Goal: Task Accomplishment & Management: Manage account settings

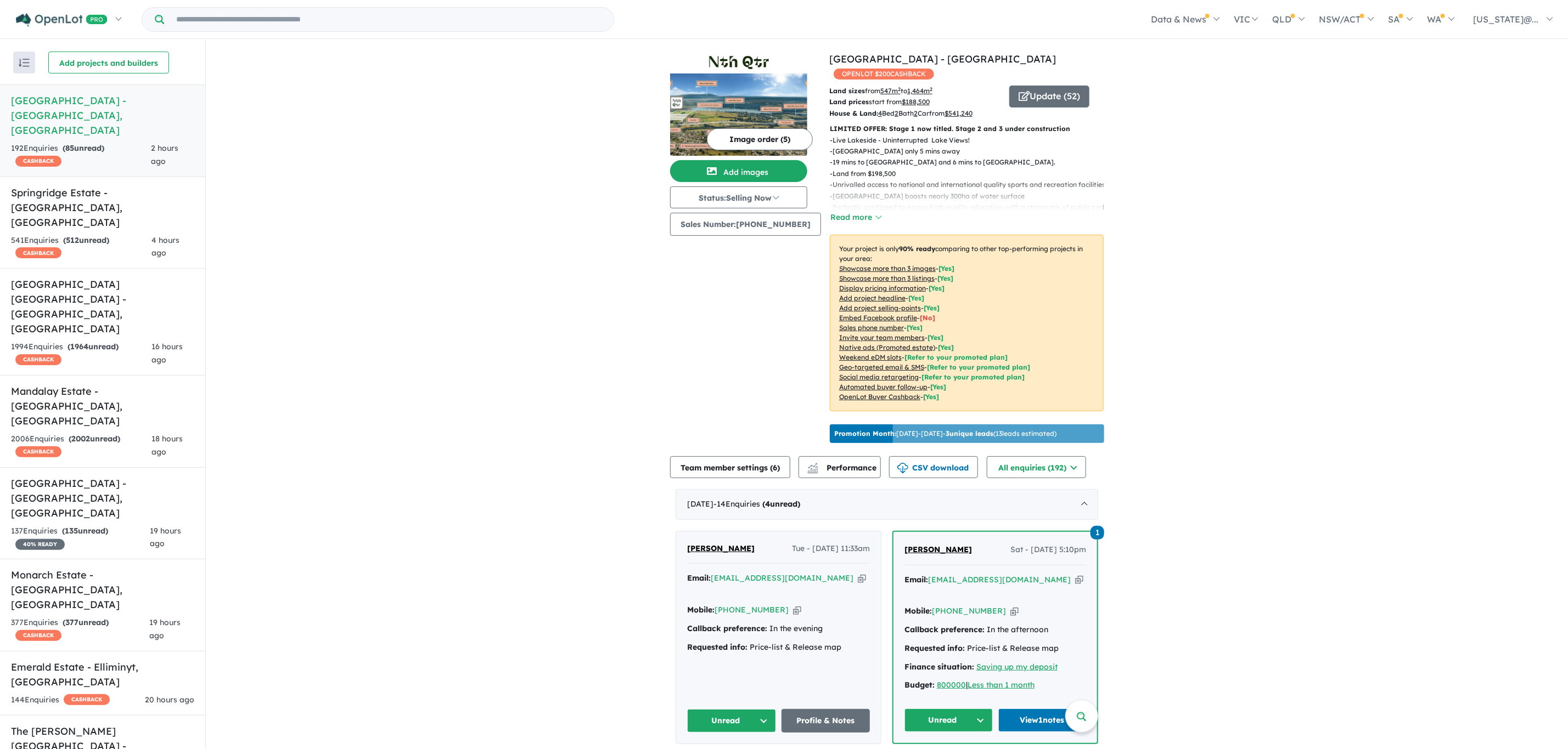
scroll to position [2981, 0]
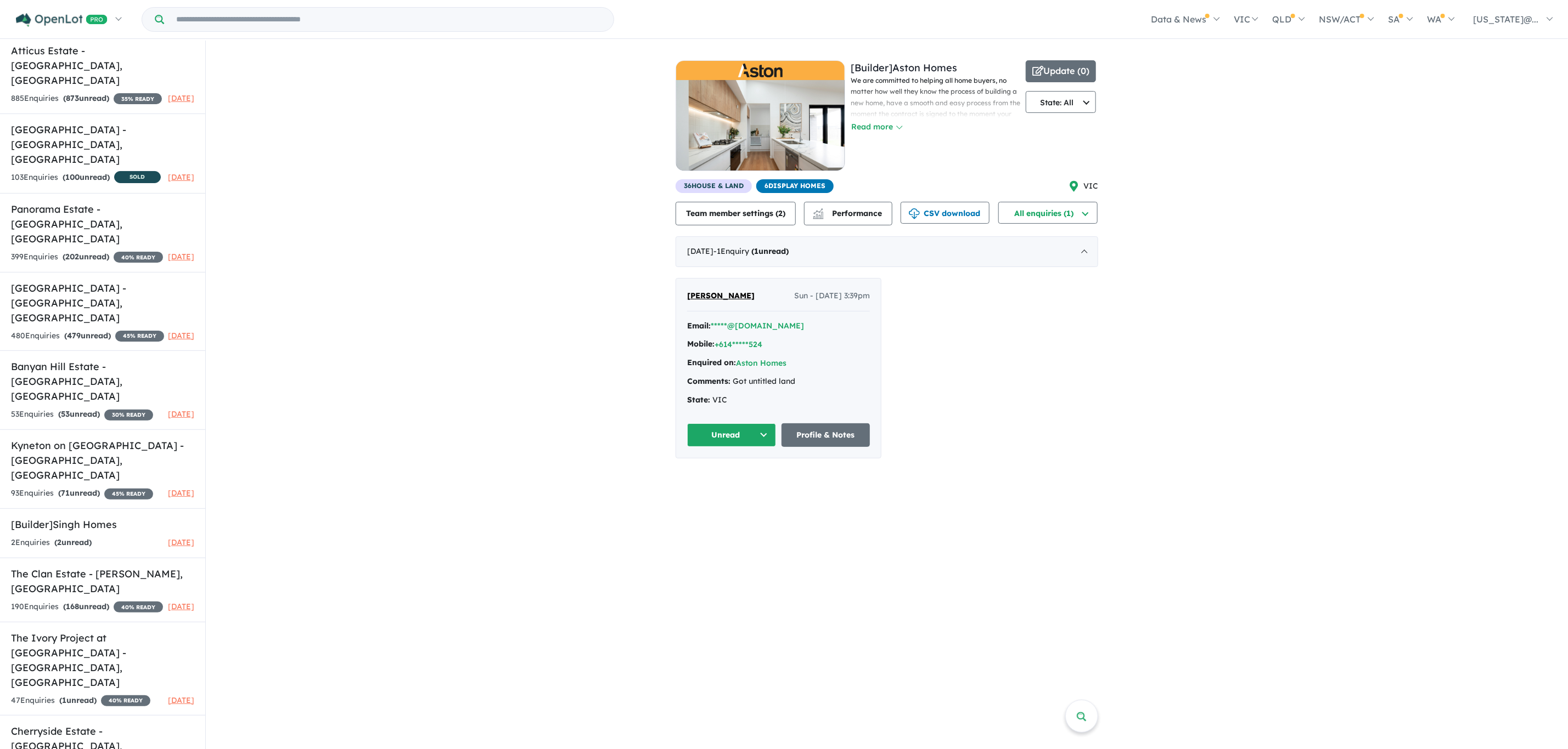
click at [726, 299] on span "David Oram" at bounding box center [721, 295] width 68 height 10
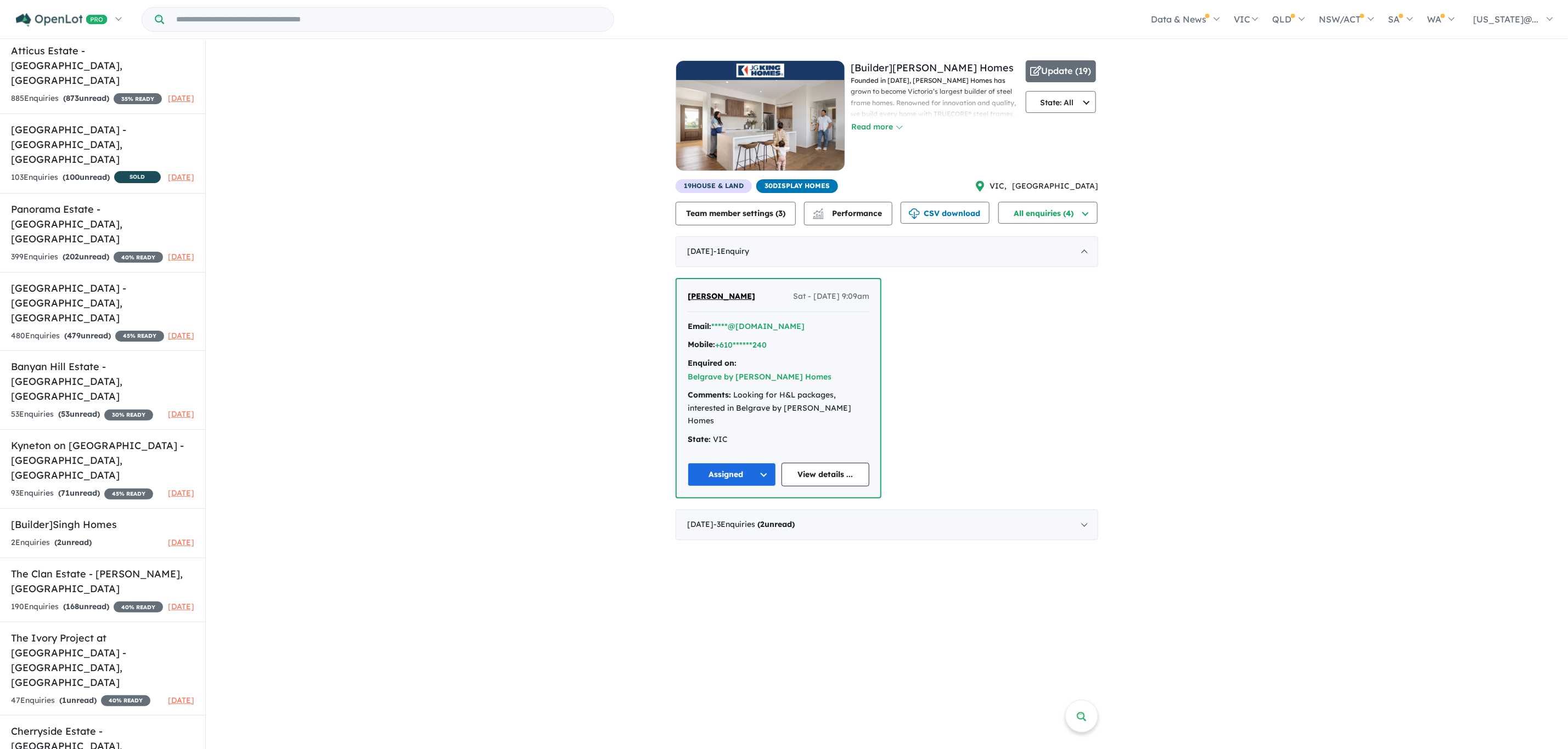
click at [860, 525] on div "View 9 builders in your account 4 Enquir ies ( 2 unread) 2 months ago [Builder]…" at bounding box center [888, 296] width 423 height 511
click at [862, 511] on div "February 2025 - 3 Enquir ies ( 2 unread)" at bounding box center [888, 525] width 423 height 31
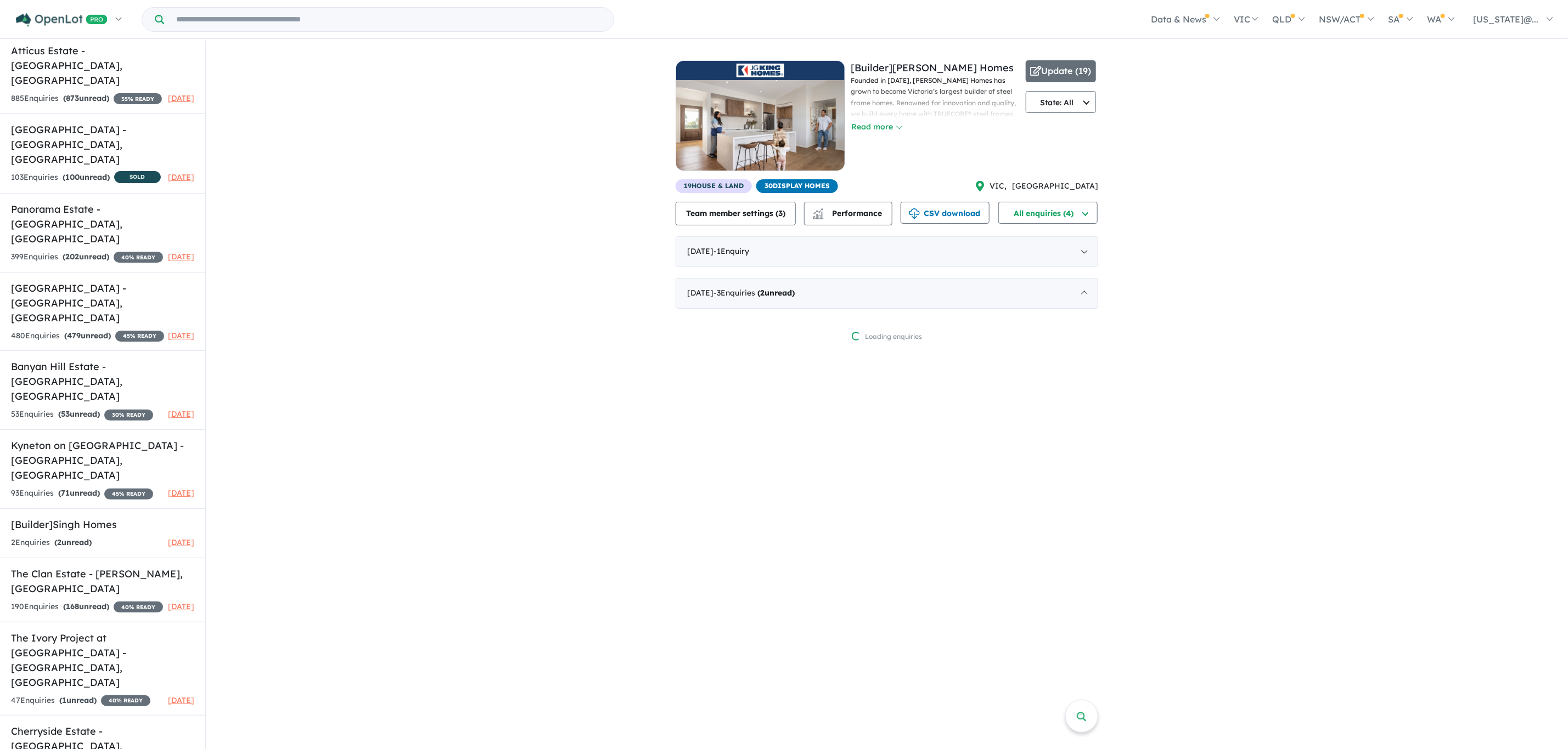
scroll to position [1, 0]
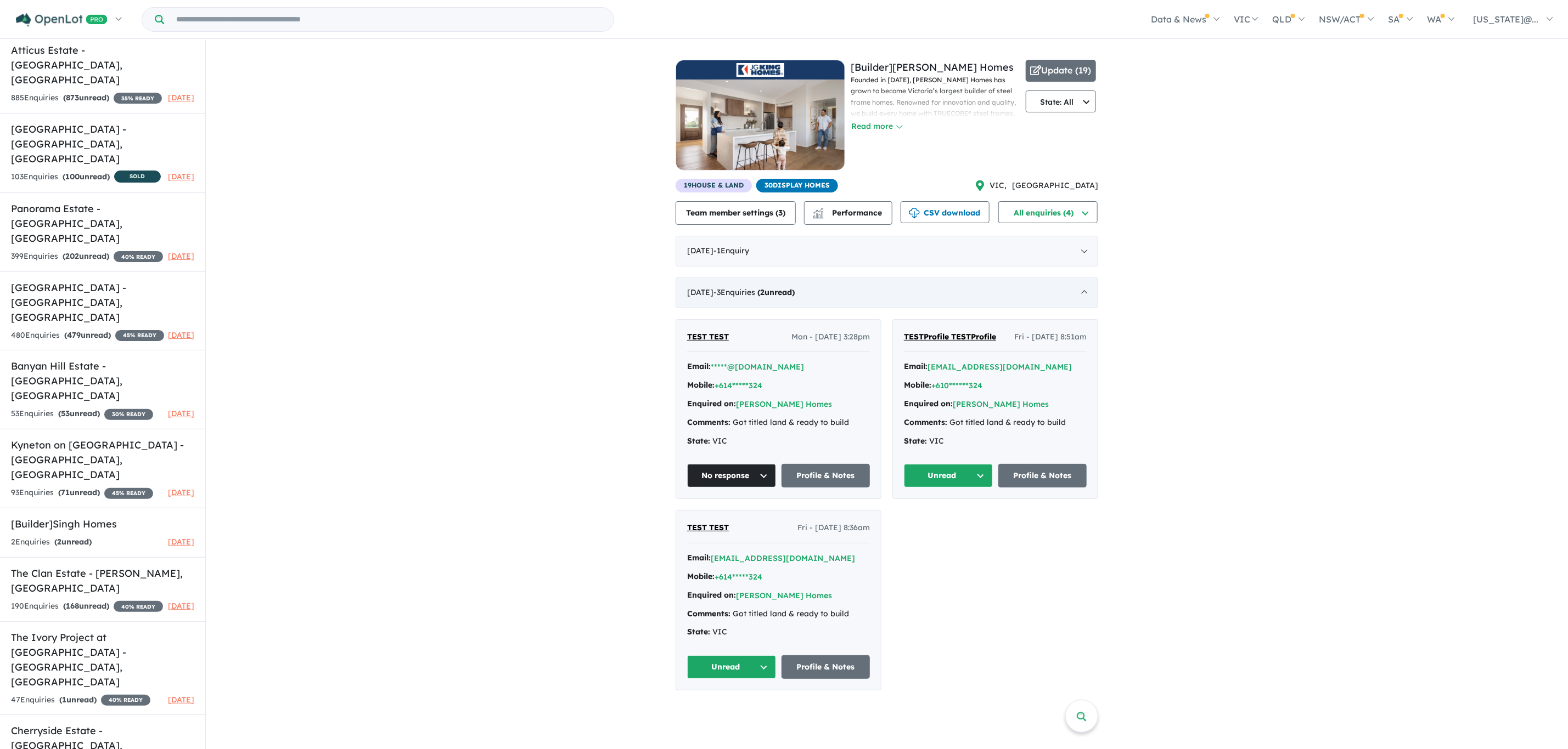
click at [1078, 293] on div "February 2025 - 3 Enquir ies ( 2 unread)" at bounding box center [888, 293] width 423 height 31
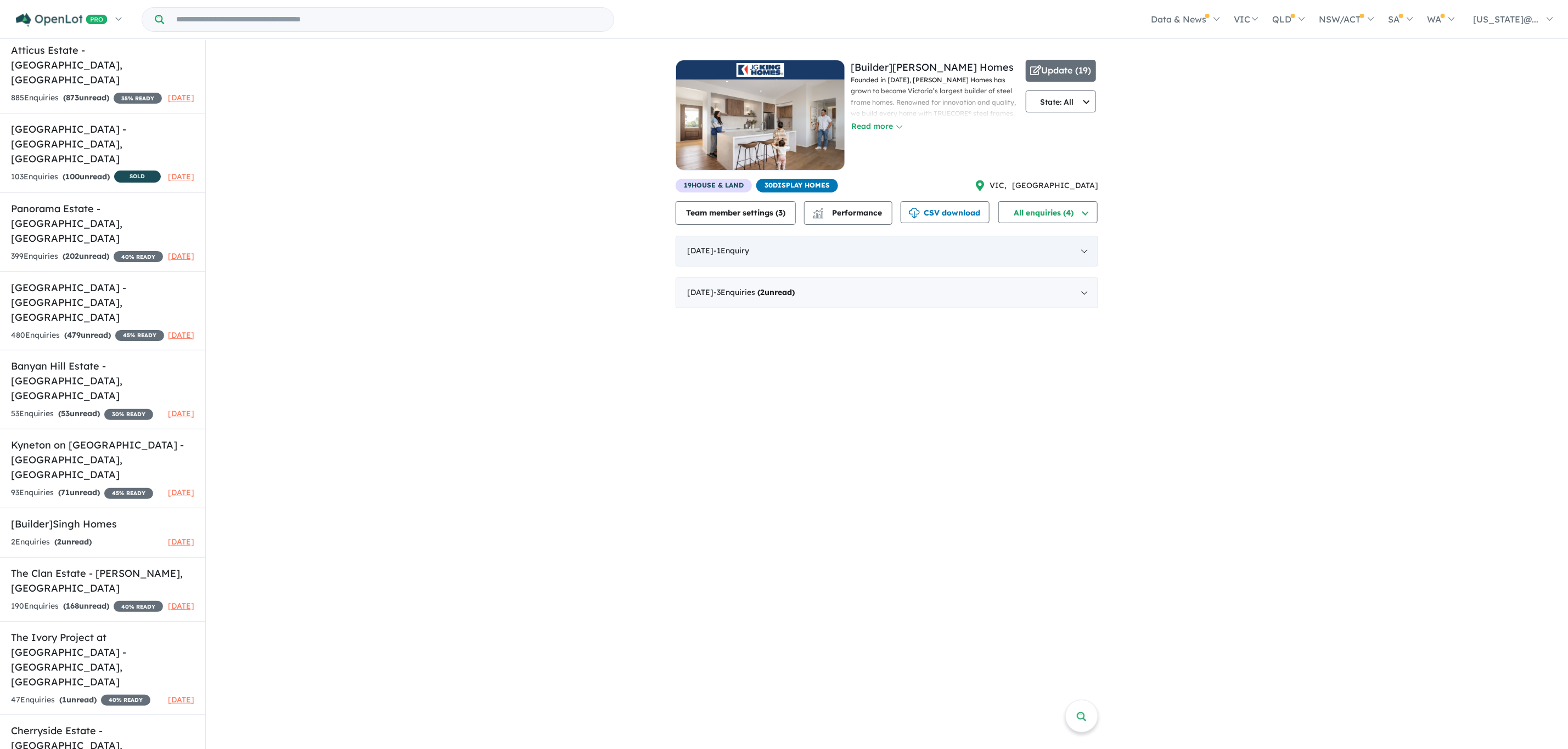
click at [1092, 249] on div "July 2025 - 1 Enquir y ( 0 unread)" at bounding box center [888, 252] width 423 height 31
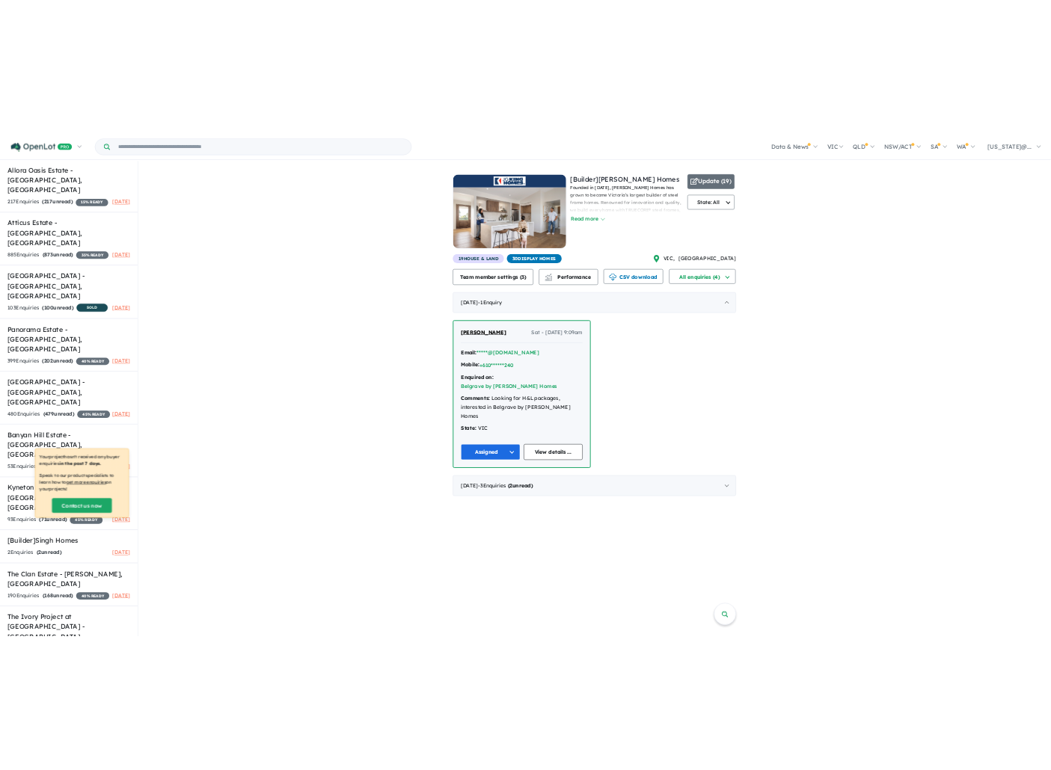
scroll to position [568, 0]
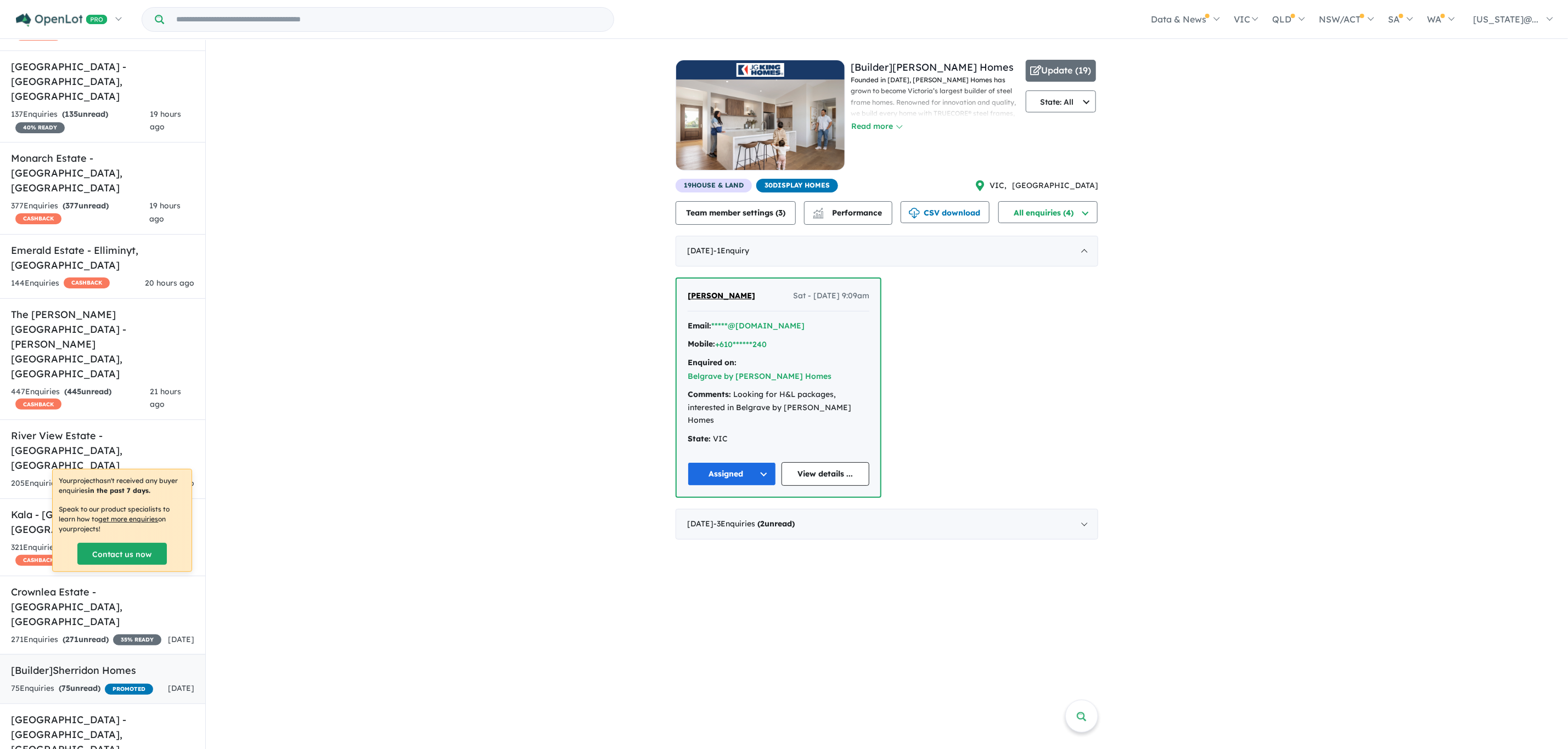
click at [129, 682] on div "75 Enquir ies ( 75 unread) PROMOTED" at bounding box center [82, 689] width 142 height 13
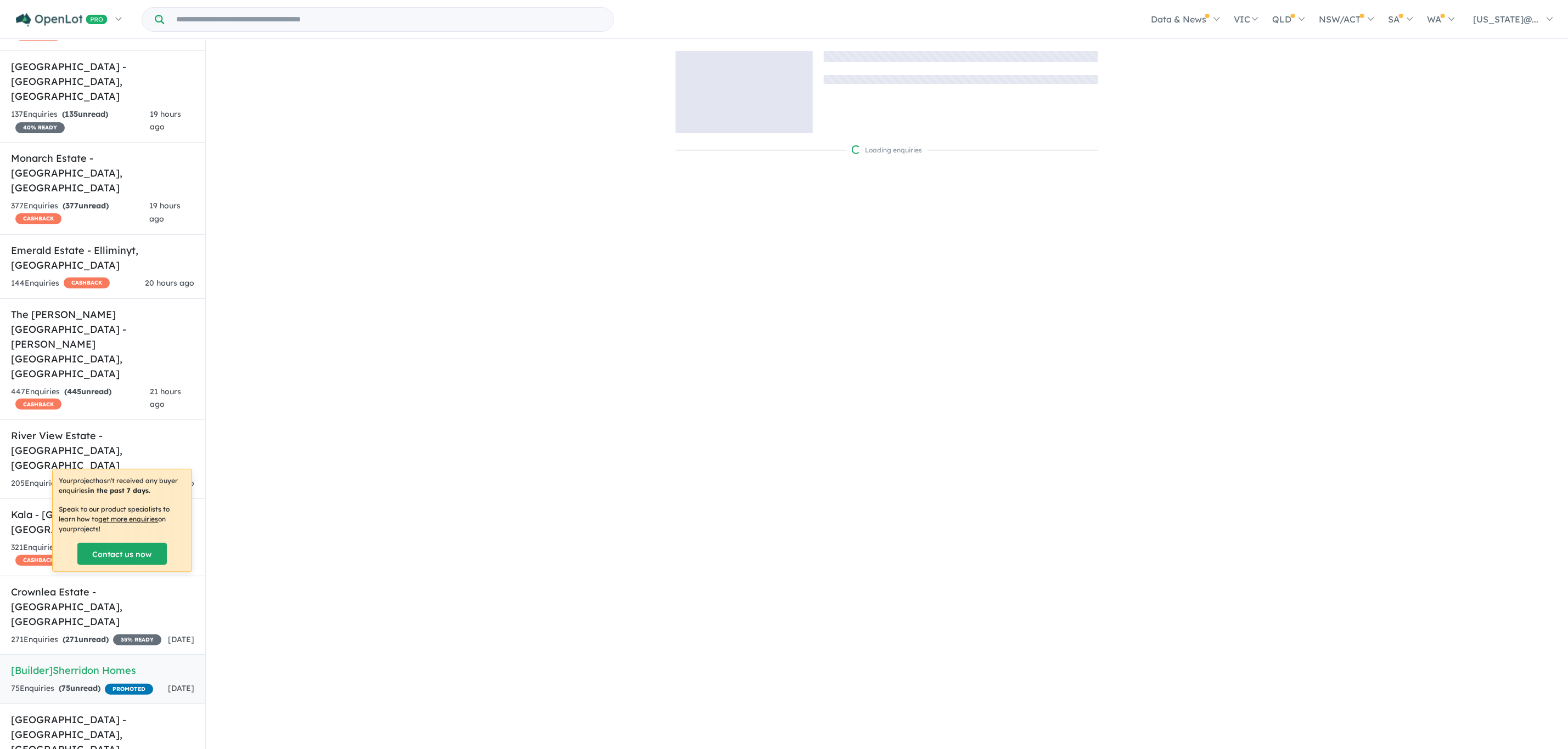
click at [119, 682] on div "75 Enquir ies ( 75 unread) PROMOTED" at bounding box center [82, 689] width 142 height 13
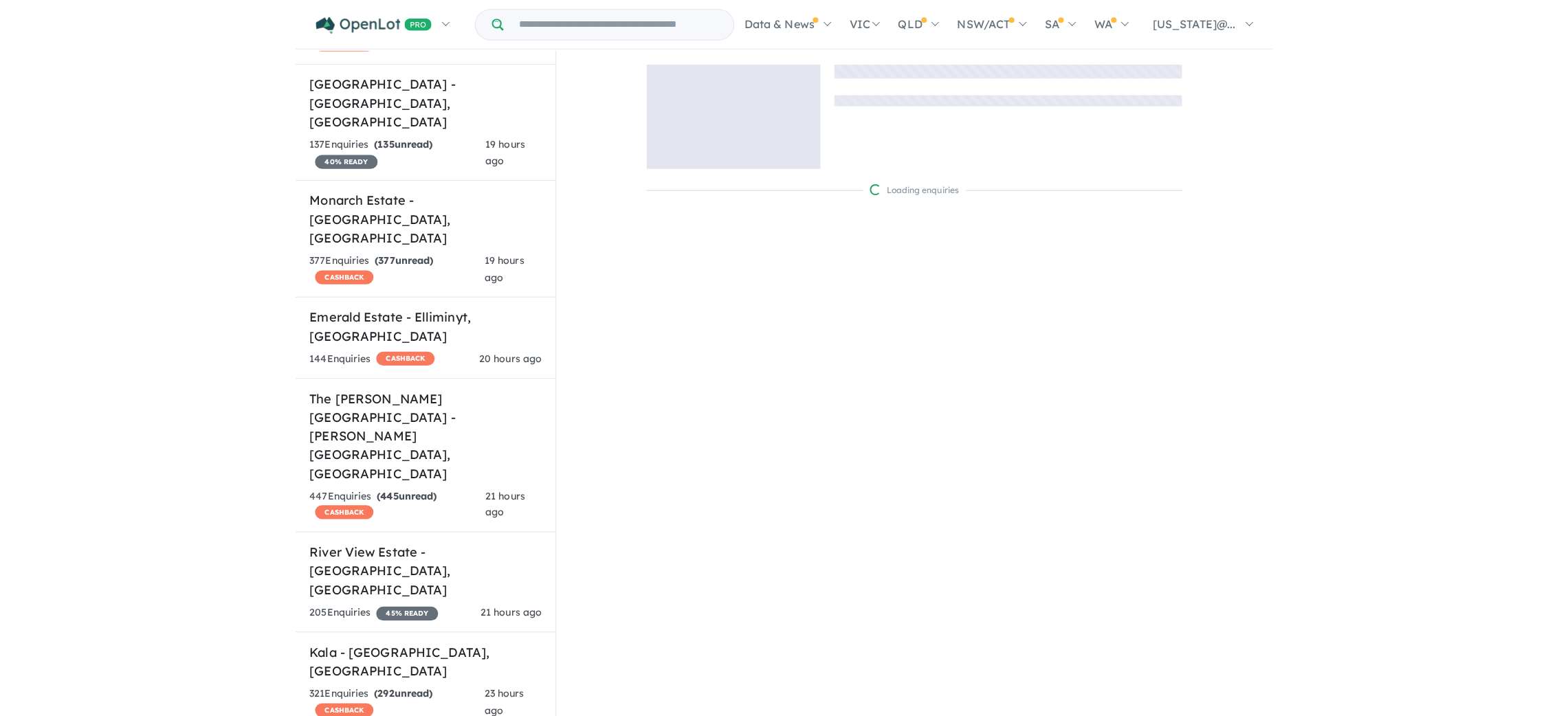
scroll to position [522, 0]
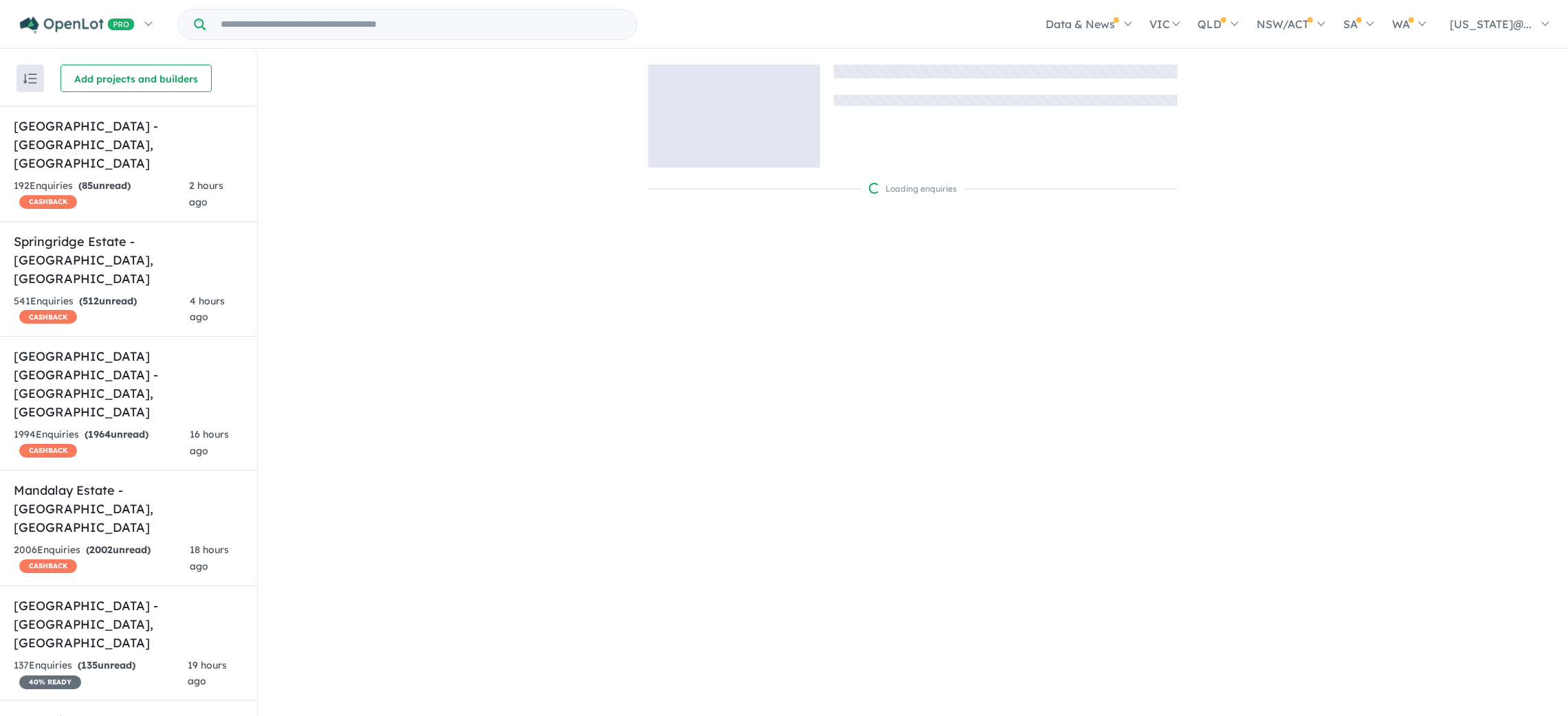
scroll to position [630, 0]
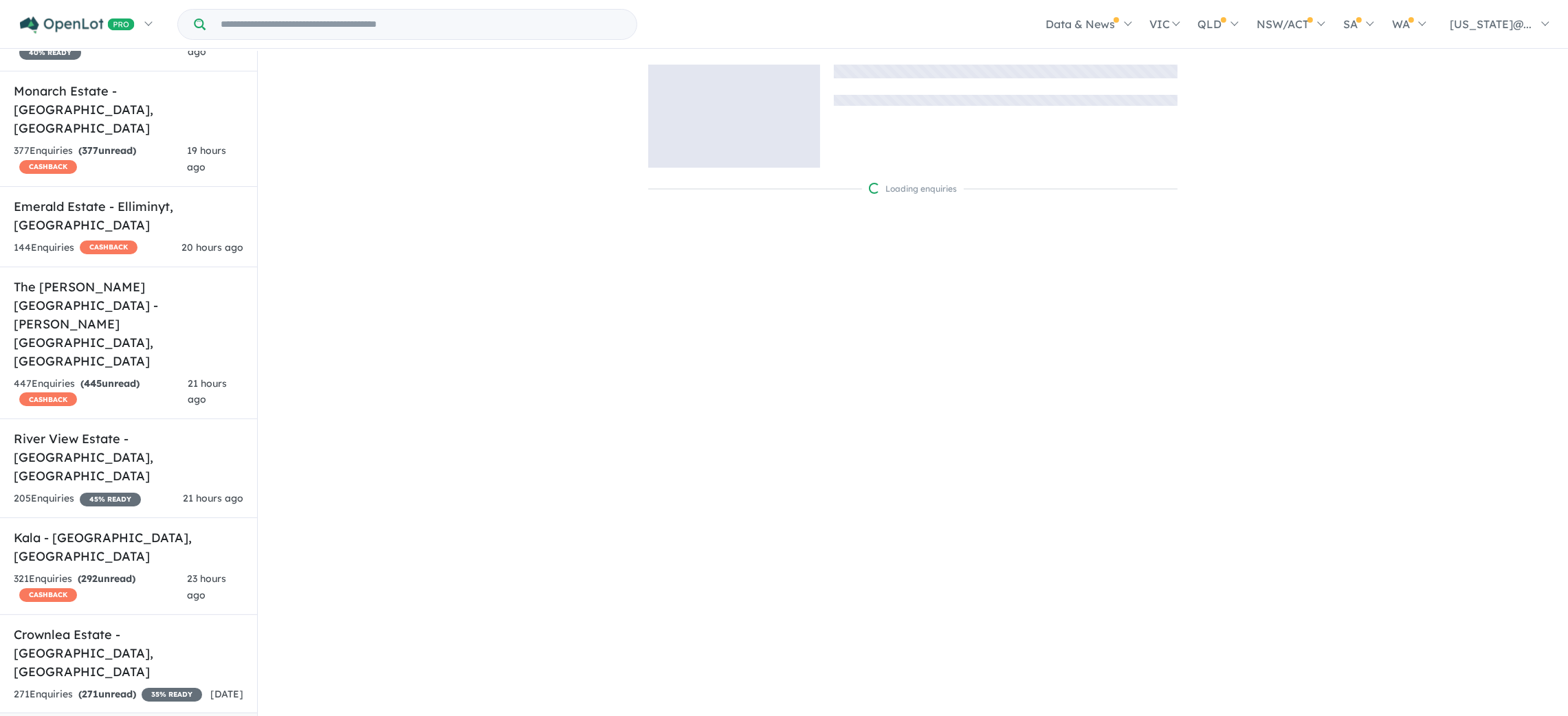
click at [154, 687] on div "271 Enquir ies ( 271 unread) 35 % READY" at bounding box center [108, 695] width 188 height 17
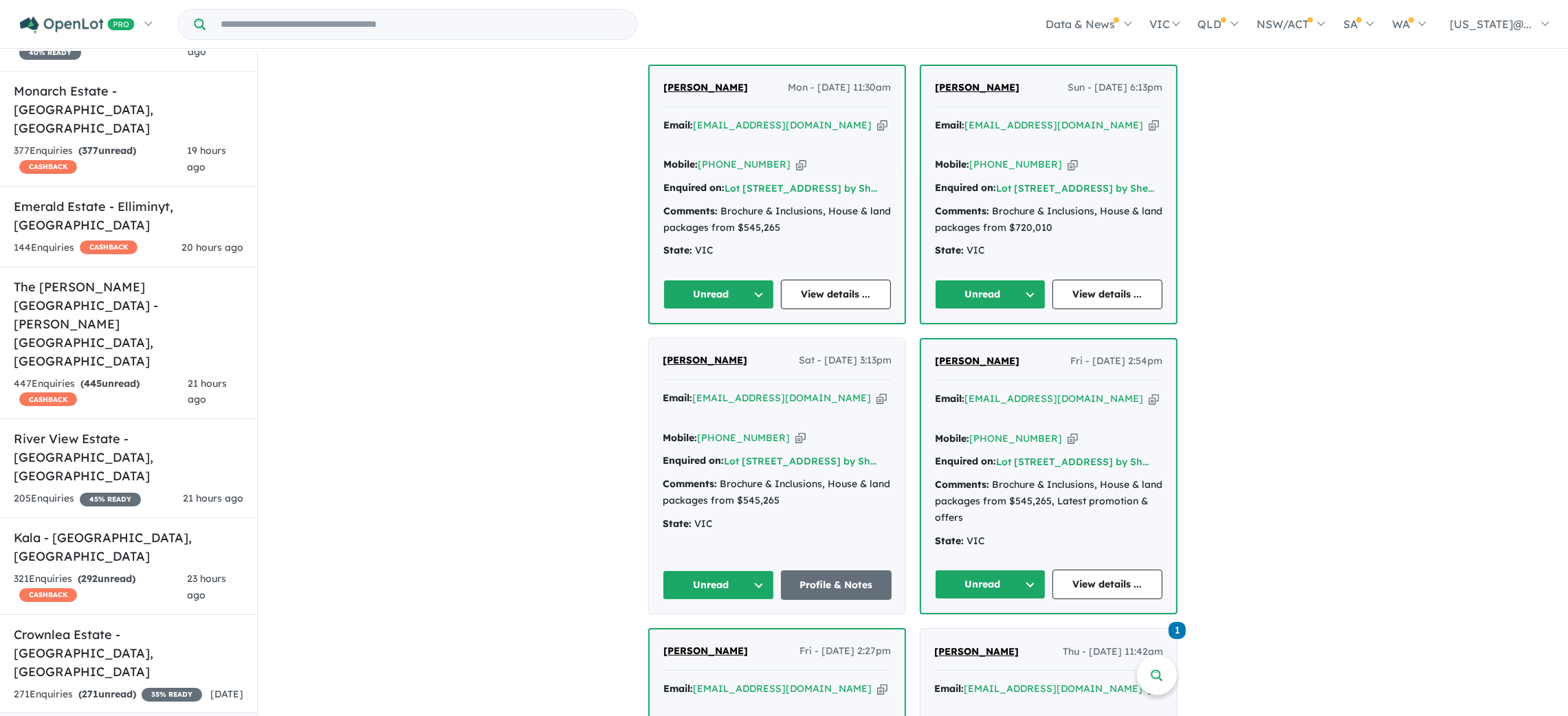
scroll to position [103, 0]
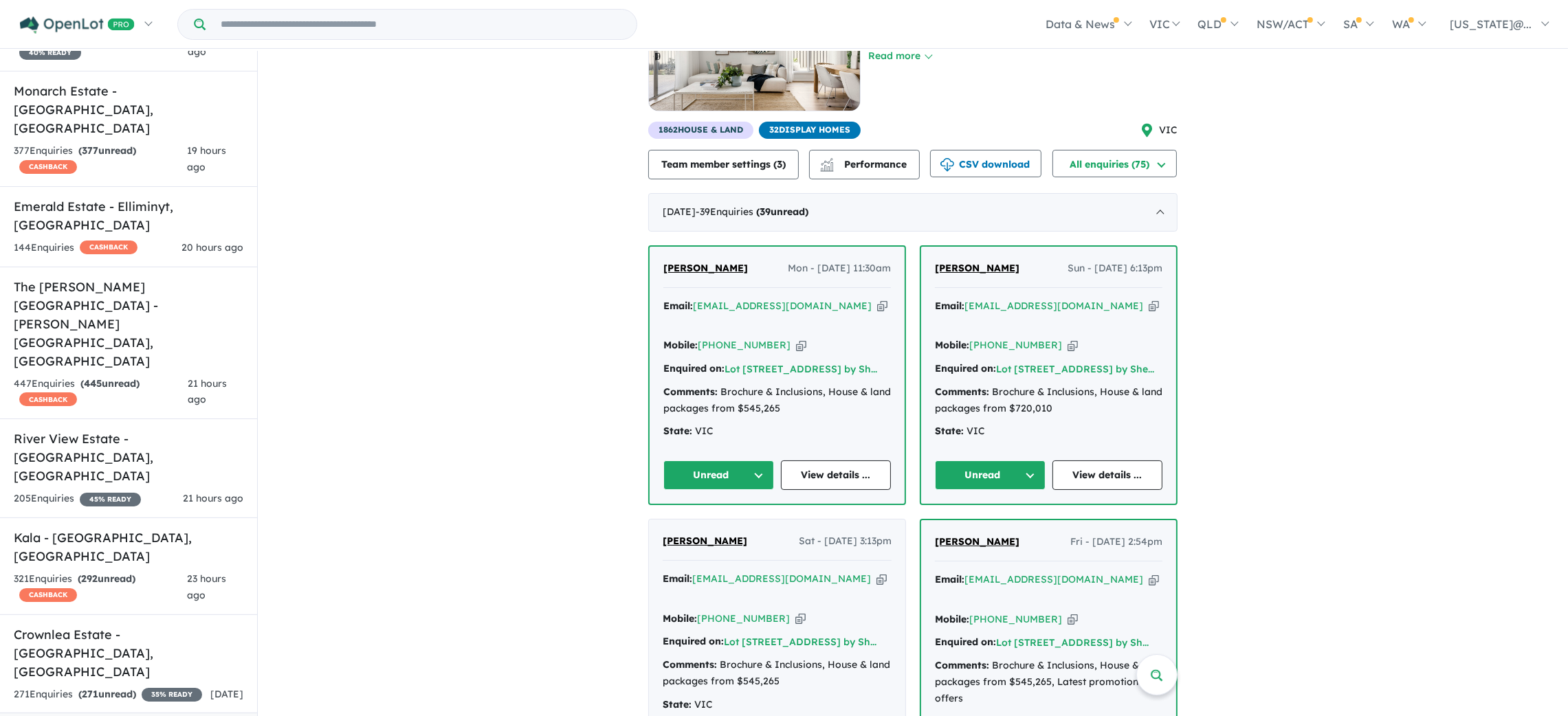
drag, startPoint x: 983, startPoint y: 274, endPoint x: 1003, endPoint y: 288, distance: 24.4
click at [1003, 288] on div "Priya Thapa Sun - 28/09/2025, 6:13pm" at bounding box center [1049, 274] width 228 height 28
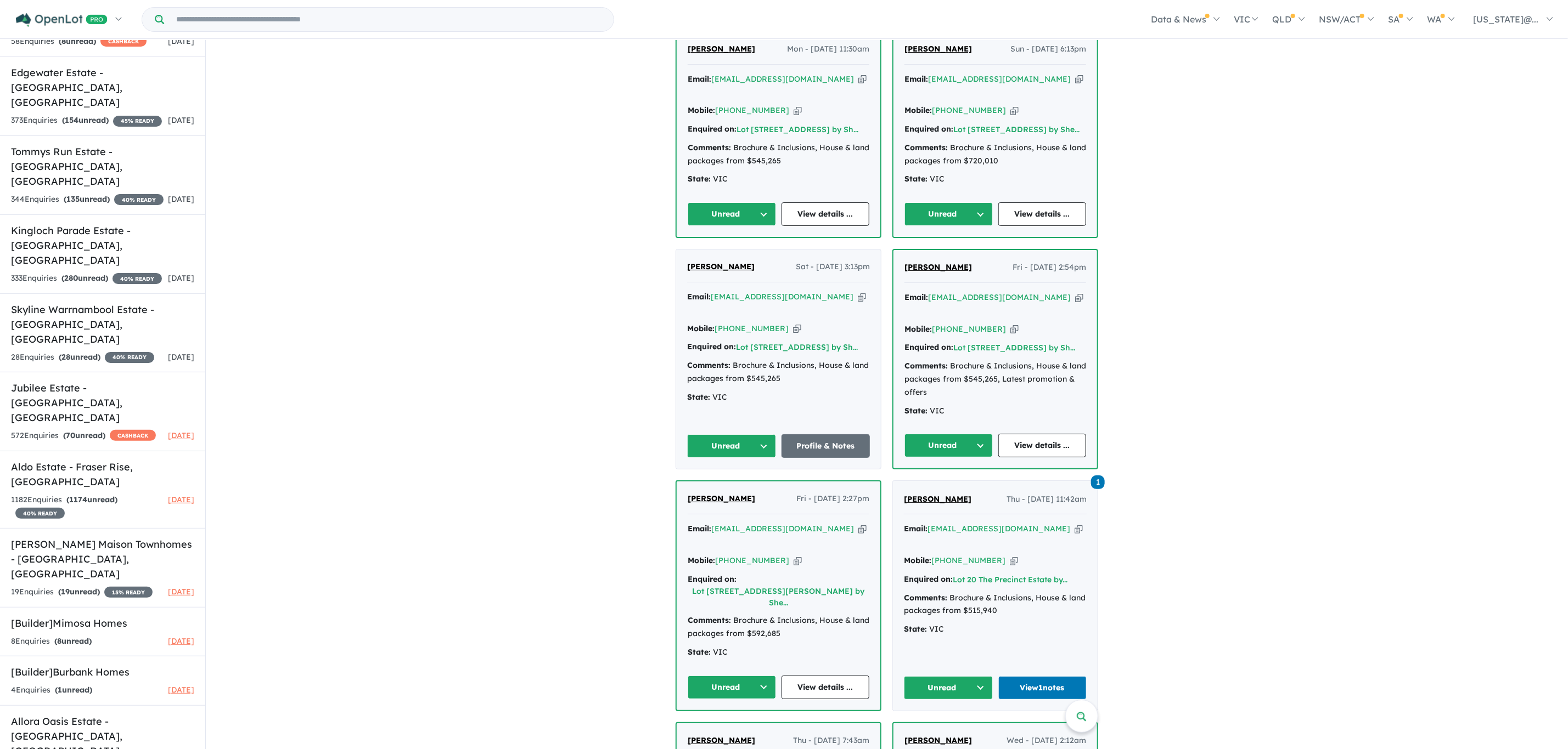
scroll to position [2981, 0]
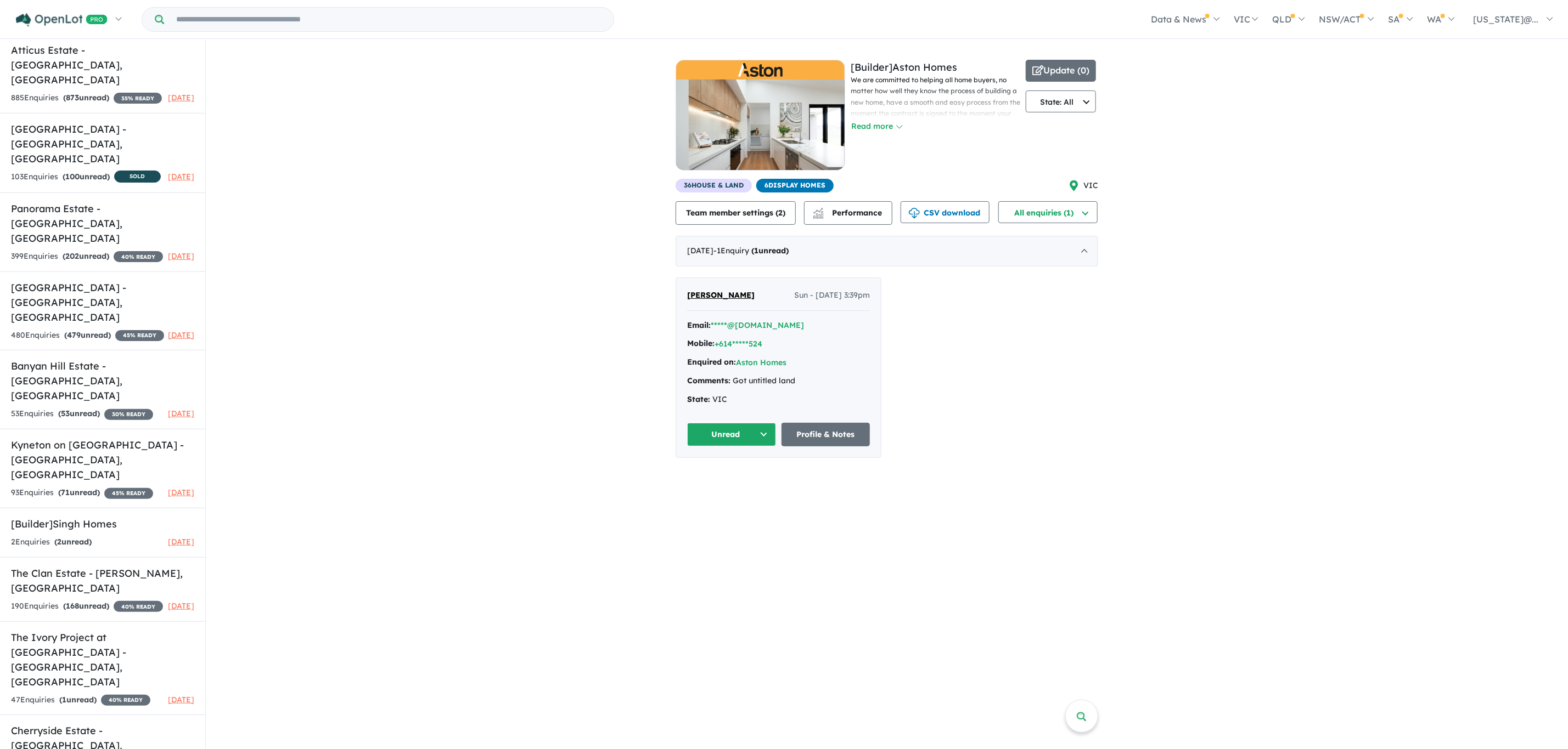
click at [1219, 205] on div "View 9 builders in your account 1 Enquir y ( 1 unread) 2 months ago [Builder] A…" at bounding box center [887, 255] width 1362 height 429
click at [415, 300] on div "View 9 builders in your account 1 Enquir y ( 1 unread) 2 months ago [Builder] A…" at bounding box center [887, 255] width 1362 height 429
click at [556, 218] on div "View 9 builders in your account 1 Enquir y ( 1 unread) 2 months ago [Builder] A…" at bounding box center [887, 255] width 1362 height 429
click at [1084, 251] on div "[DATE] - 1 Enquir y ( 1 unread)" at bounding box center [888, 252] width 423 height 31
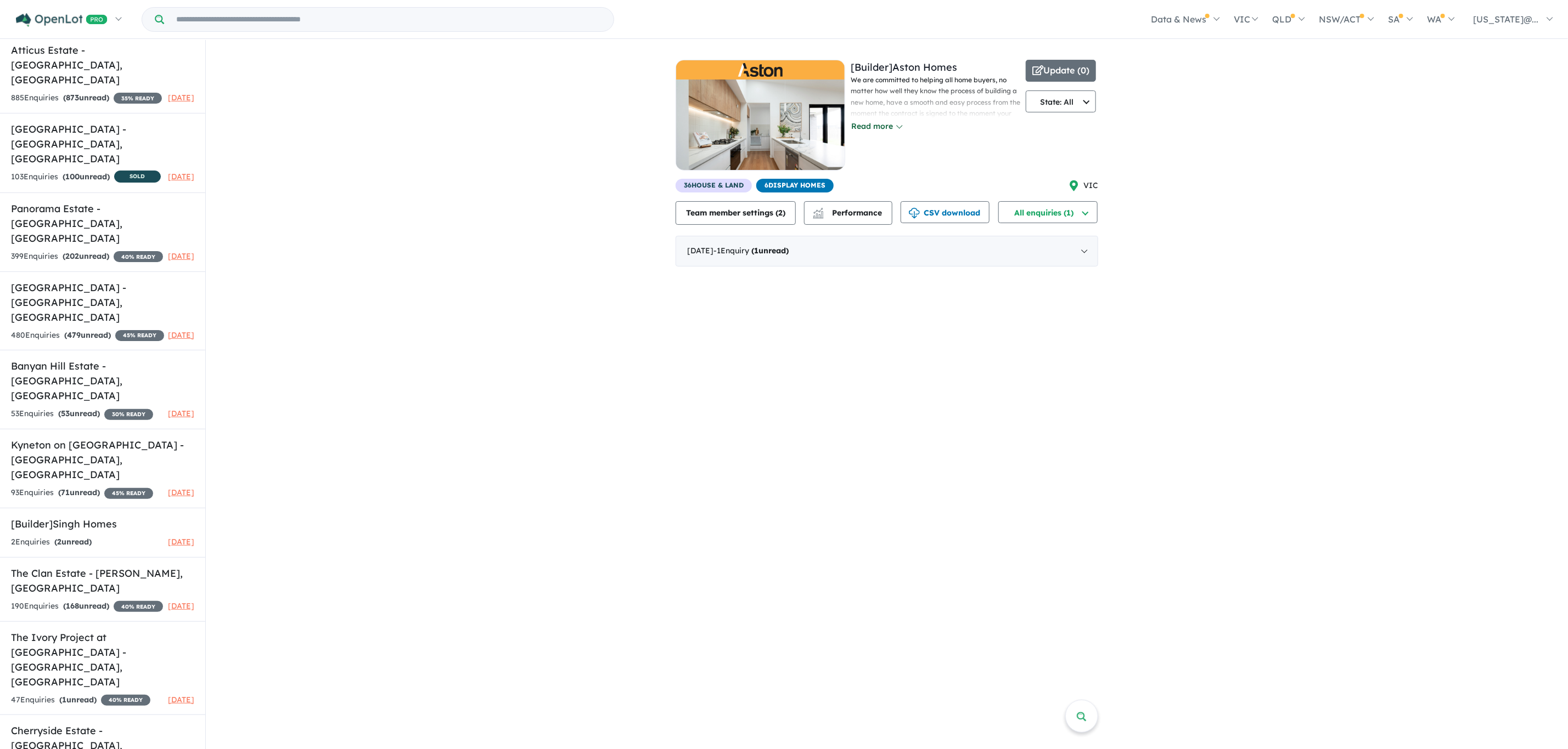
click at [885, 123] on button "Read more" at bounding box center [876, 126] width 51 height 12
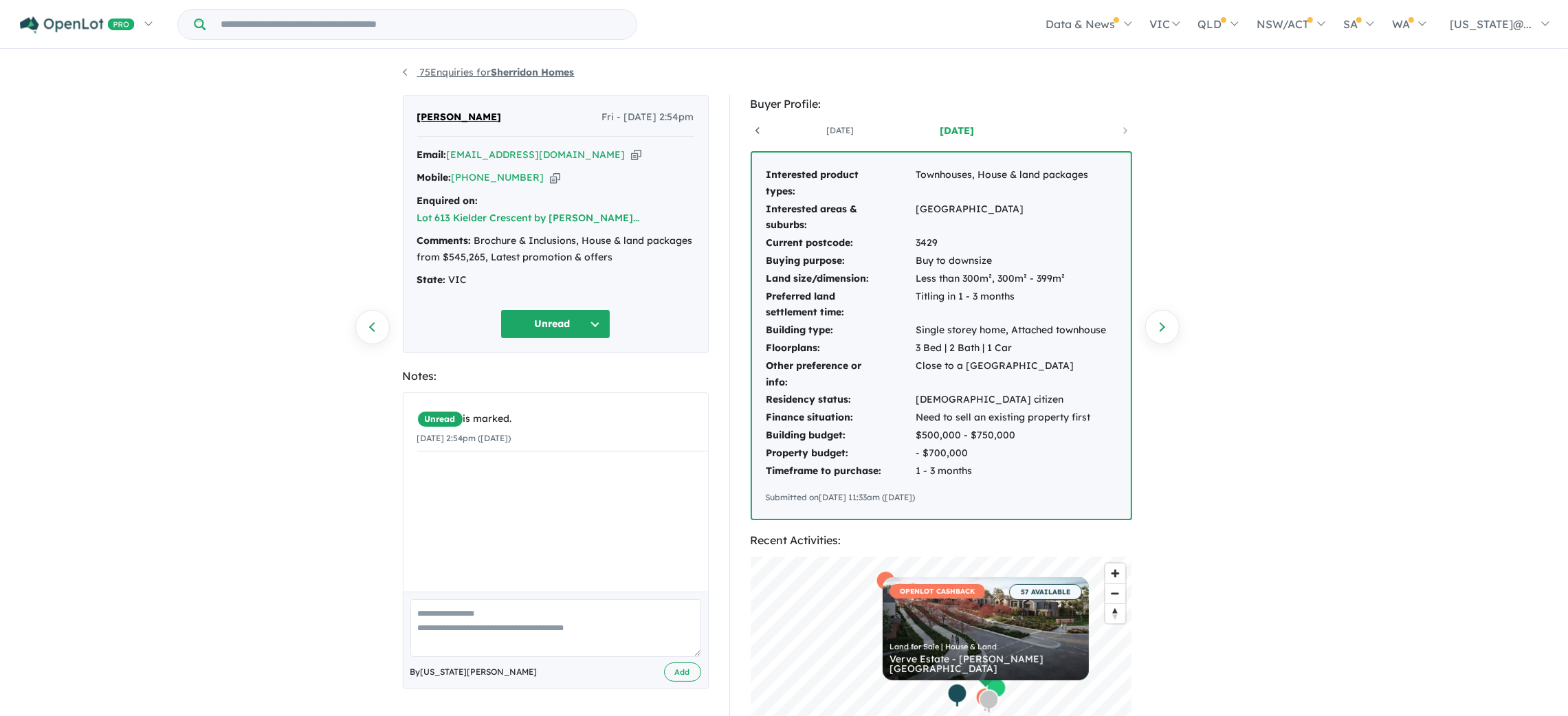
click at [403, 73] on link "75 Enquiries for Sherridon Homes" at bounding box center [488, 72] width 172 height 12
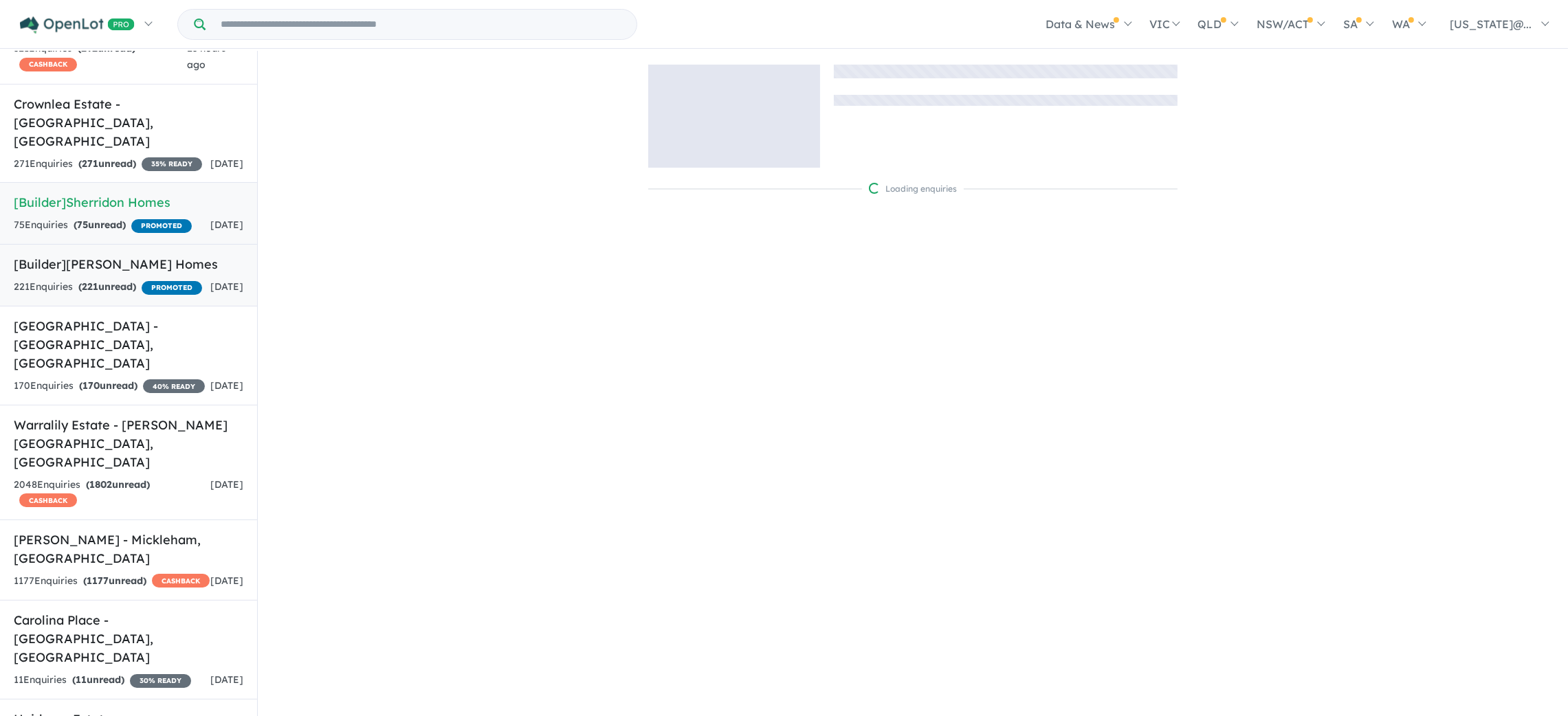
scroll to position [1339, 0]
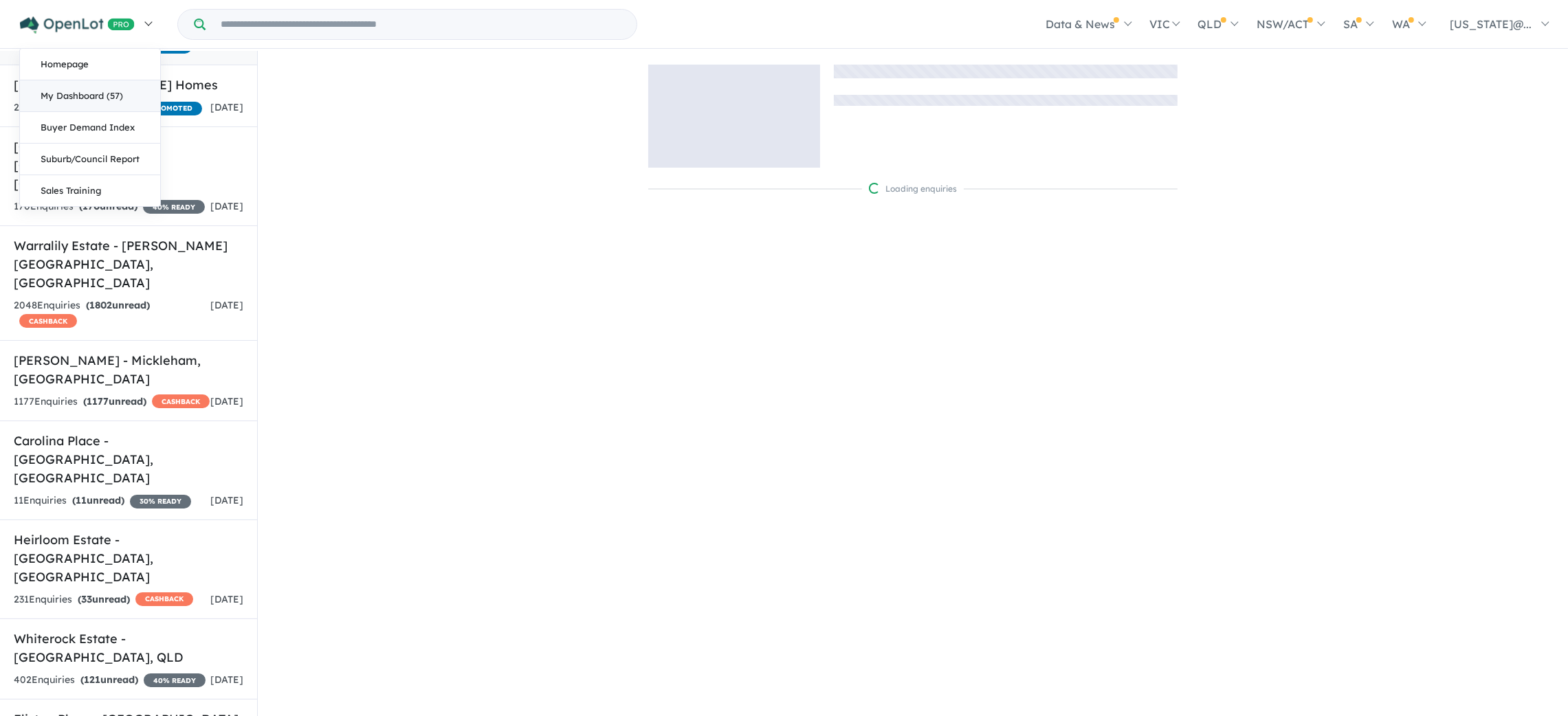
click at [120, 91] on link "My Dashboard (57)" at bounding box center [90, 96] width 141 height 31
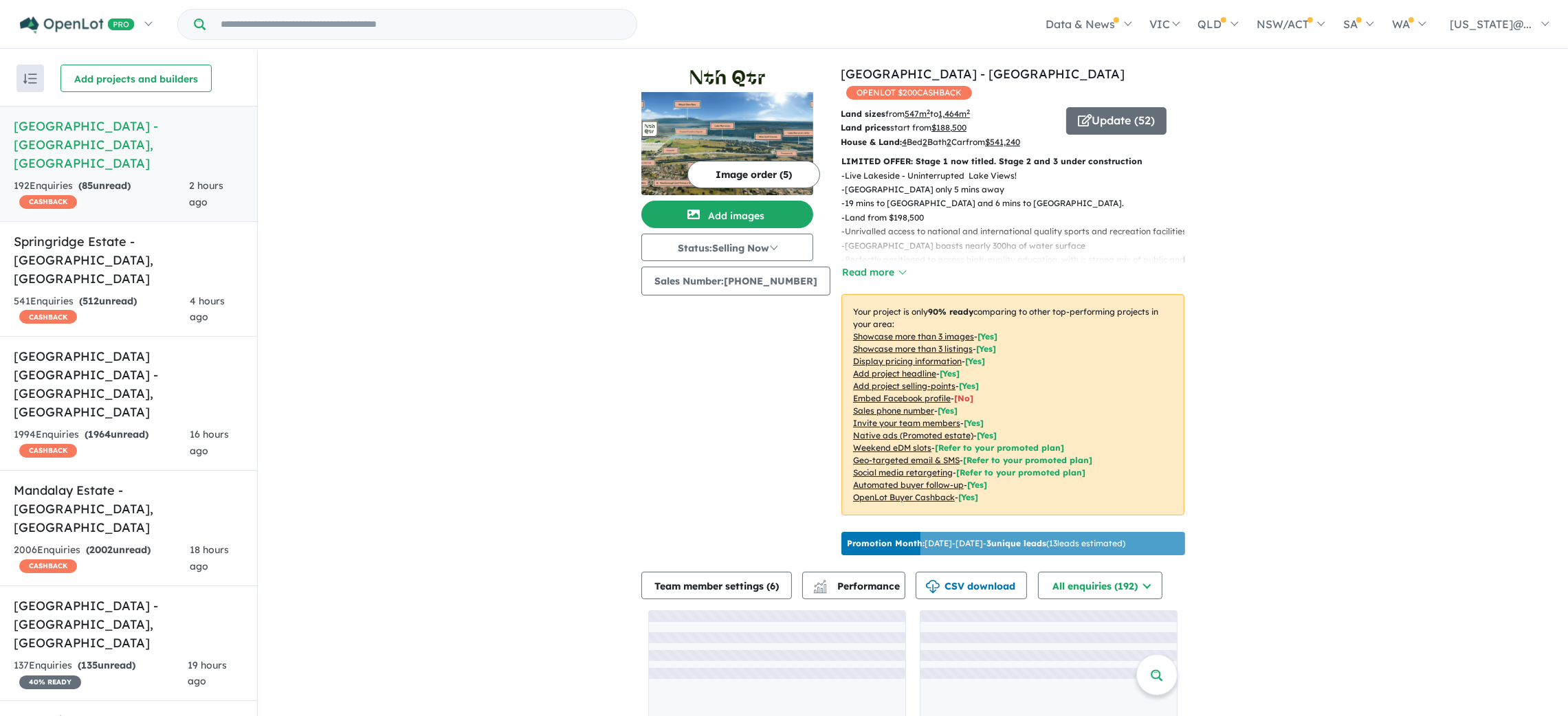
scroll to position [708, 0]
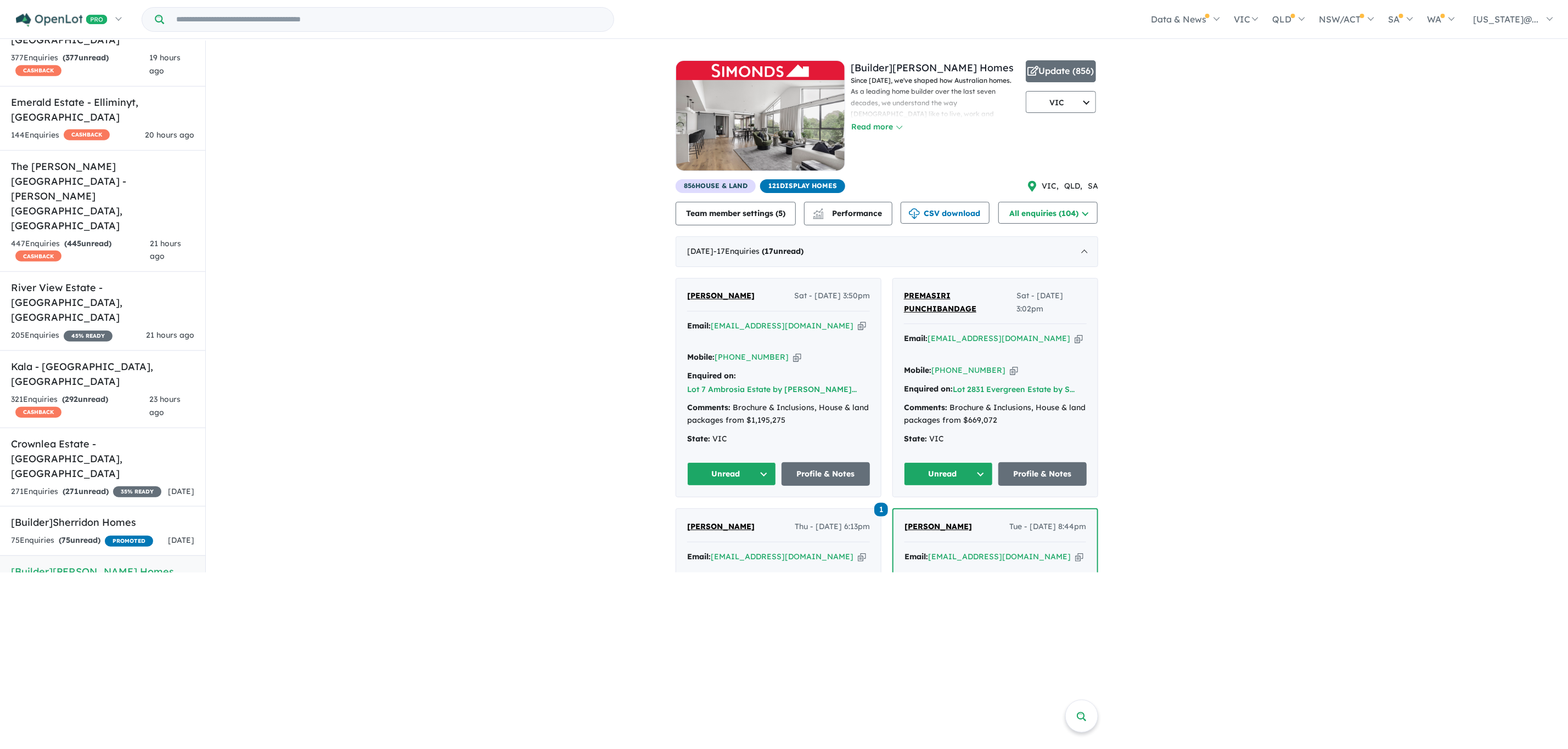
scroll to position [565, 0]
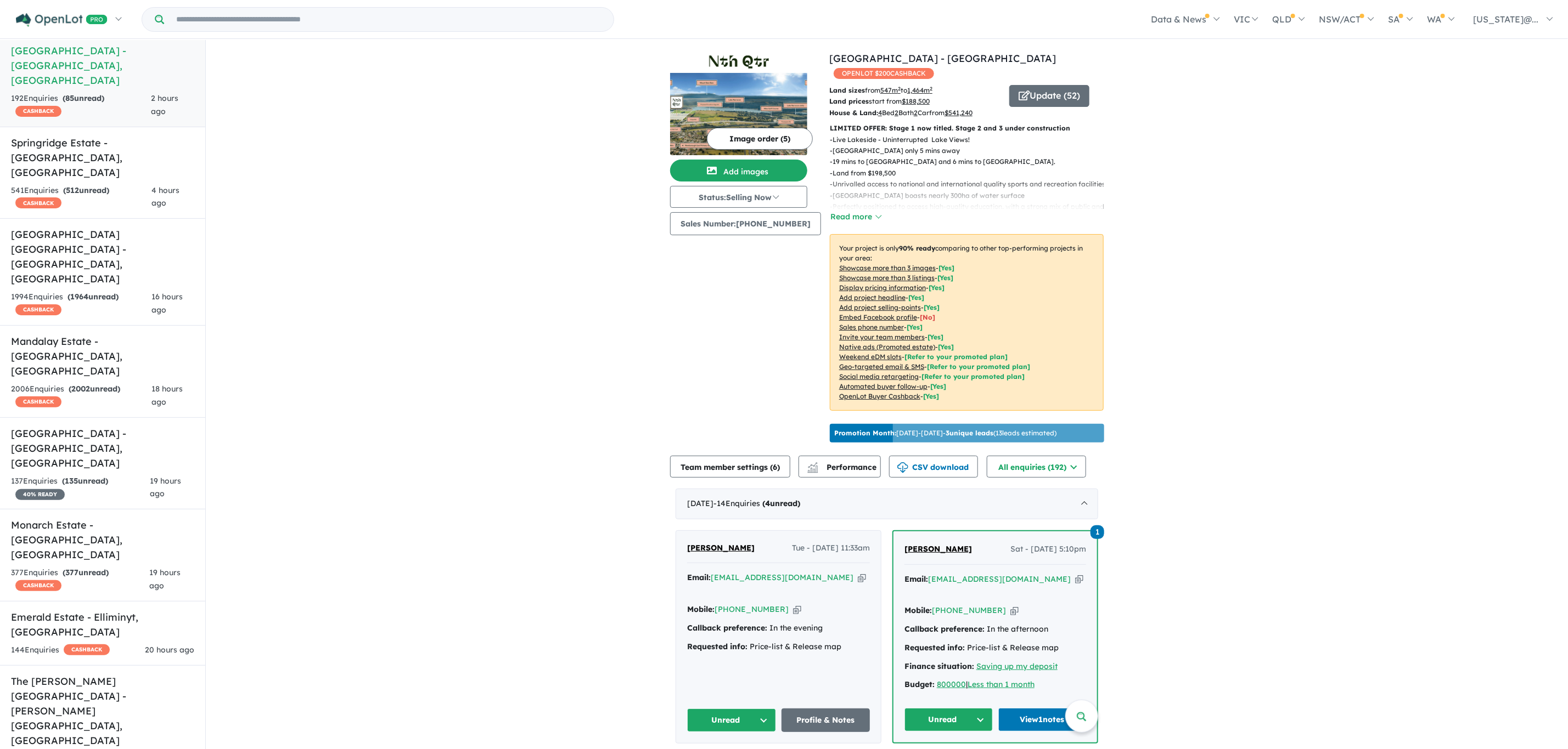
scroll to position [2631, 0]
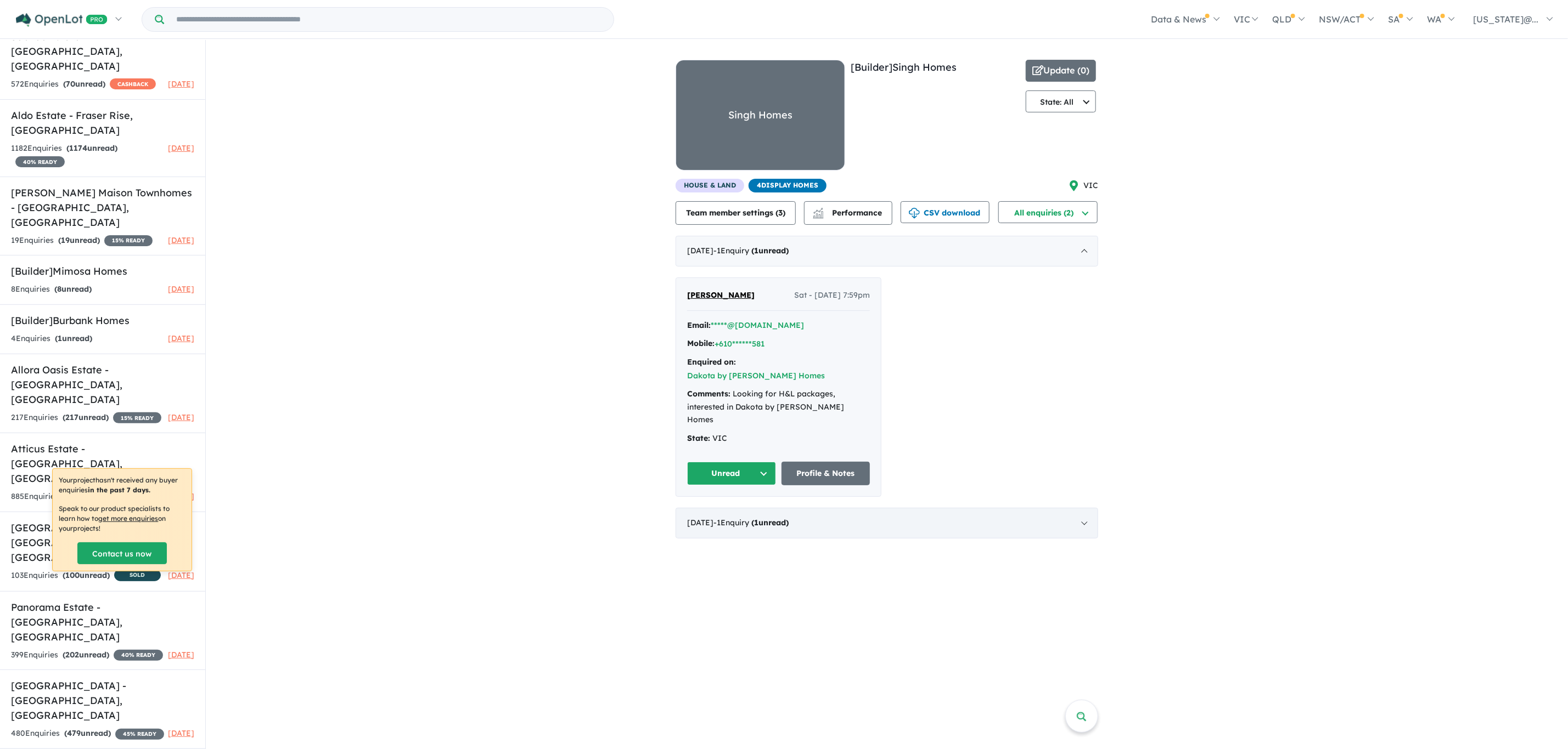
click at [826, 508] on div "July 2025 - 1 Enquir y ( 1 unread)" at bounding box center [888, 523] width 423 height 31
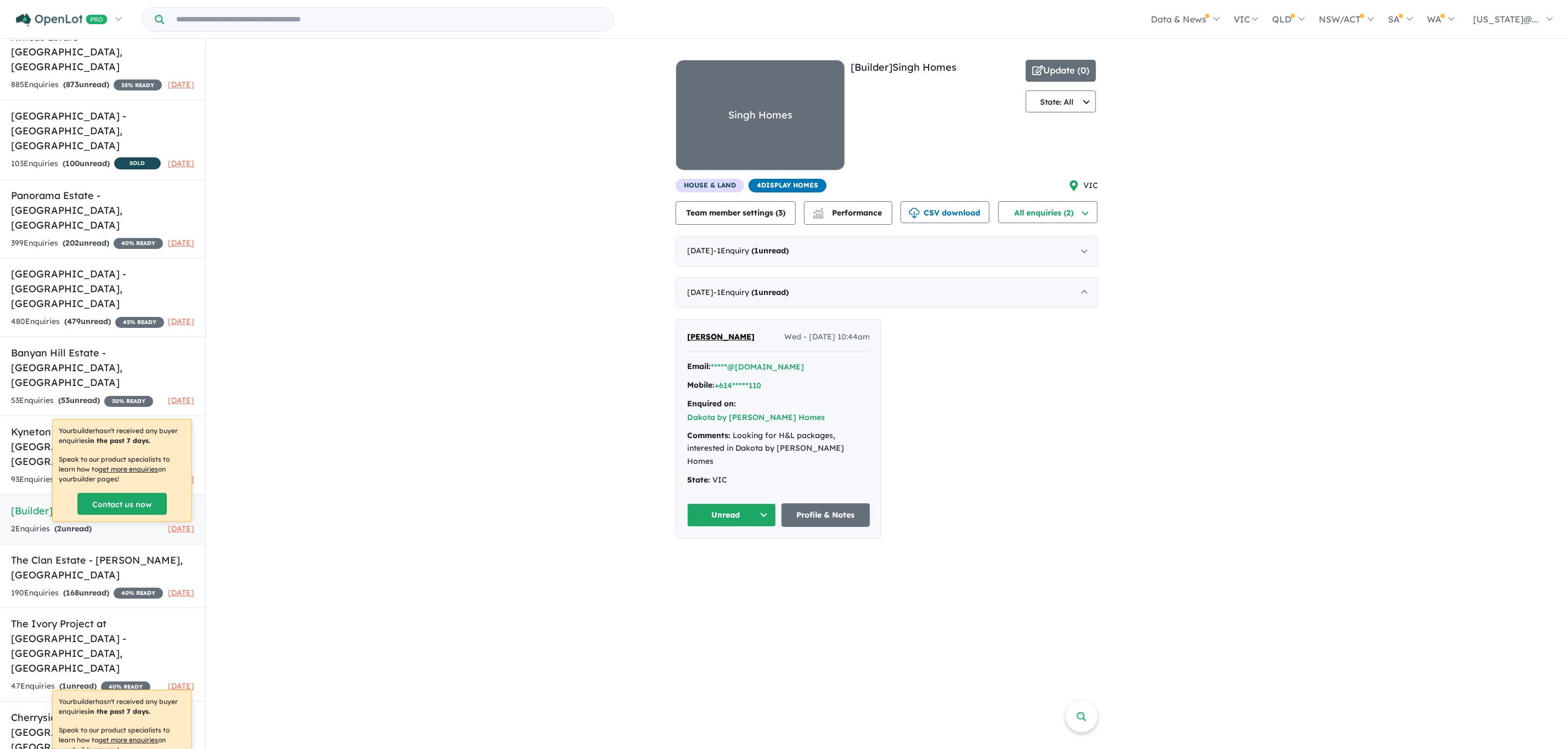
scroll to position [3162, 0]
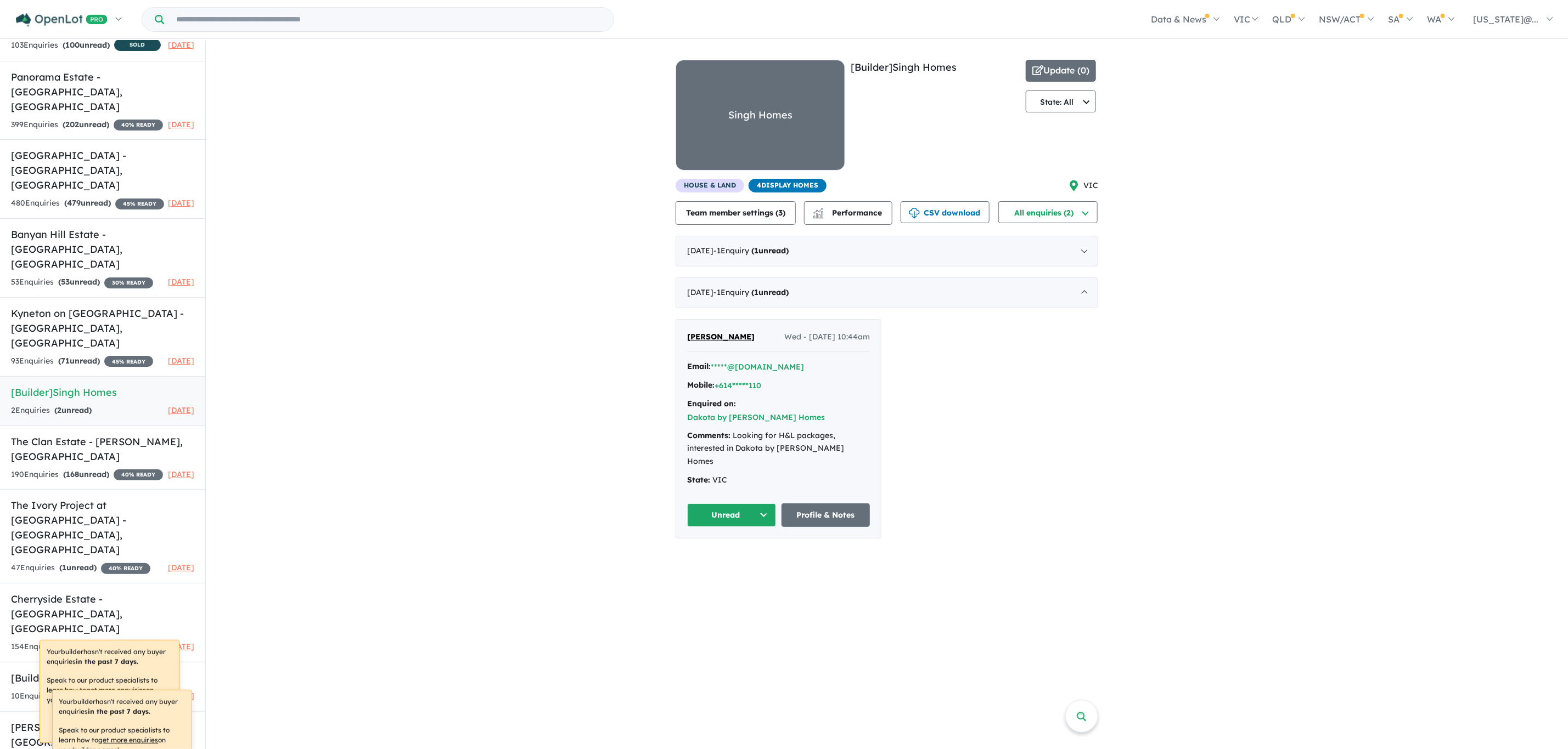
click at [225, 446] on div "View 10 builders in your account 2 Enquir ies ( 2 unread) 23 days ago [Builder]…" at bounding box center [887, 295] width 1362 height 510
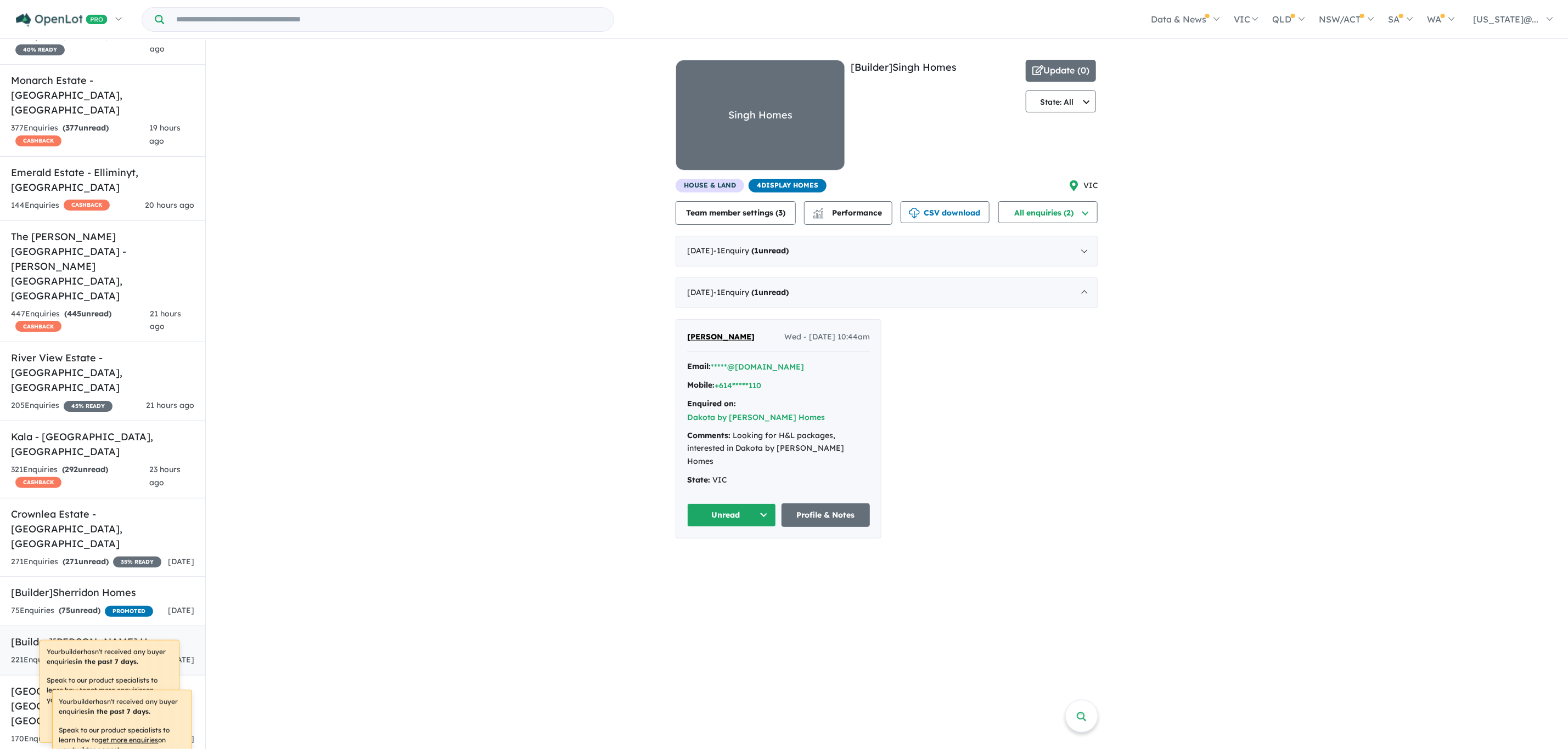
click at [116, 635] on h5 "[Builder] Simonds Homes" at bounding box center [103, 642] width 184 height 15
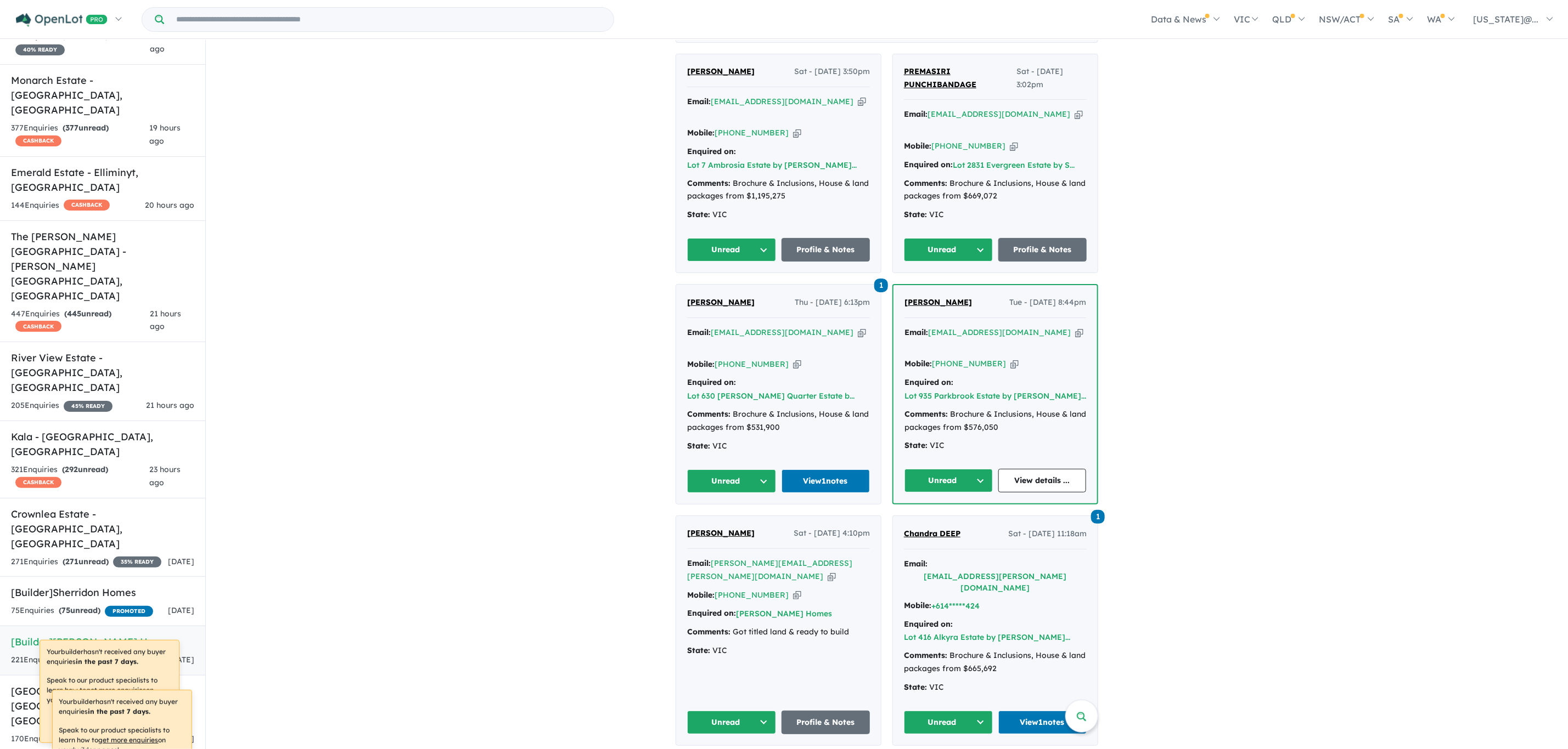
scroll to position [247, 0]
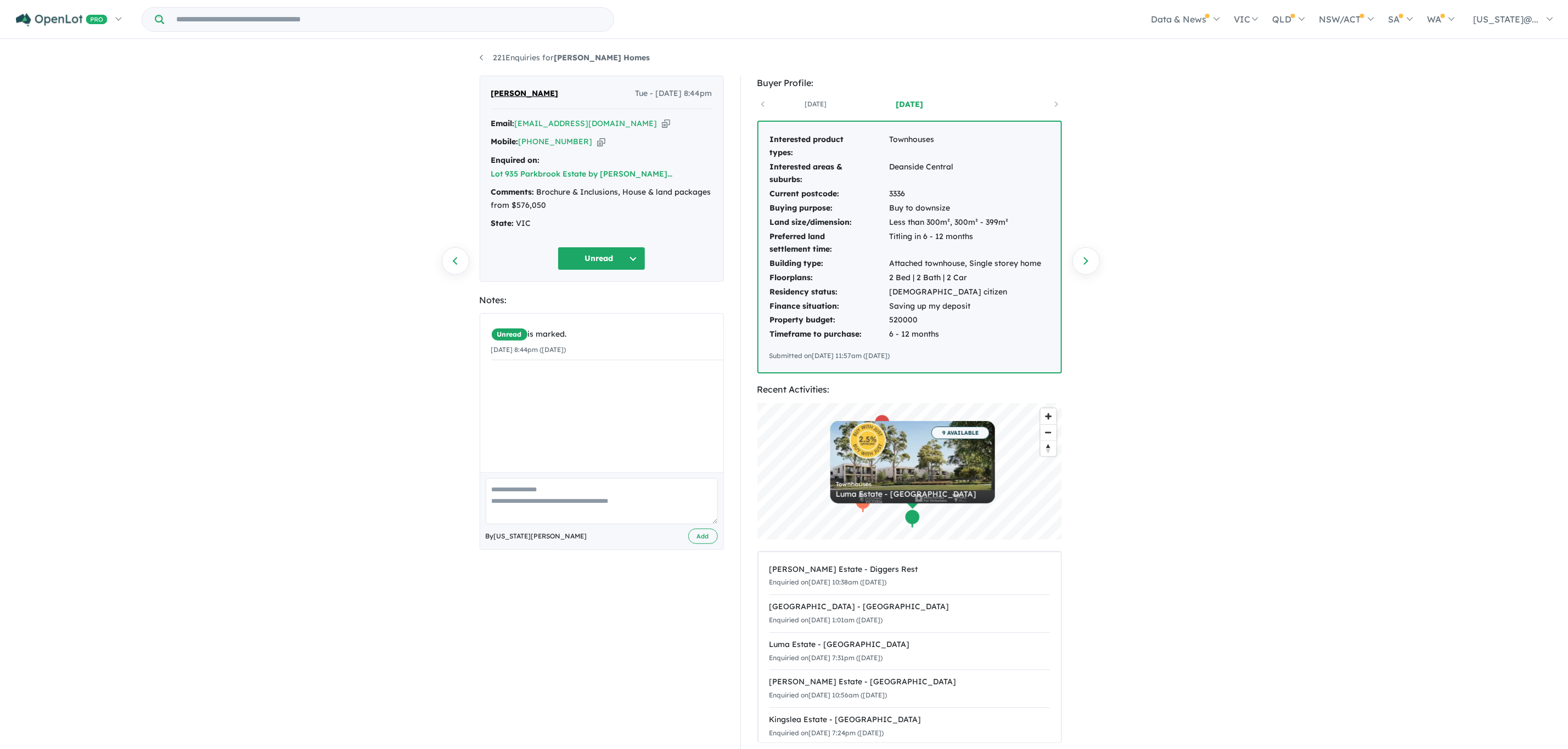
click at [1281, 247] on div "221 Enquiries for [PERSON_NAME] Homes Previous enquiry Next enquiry [PERSON_NAM…" at bounding box center [784, 395] width 1568 height 710
